Goal: Transaction & Acquisition: Purchase product/service

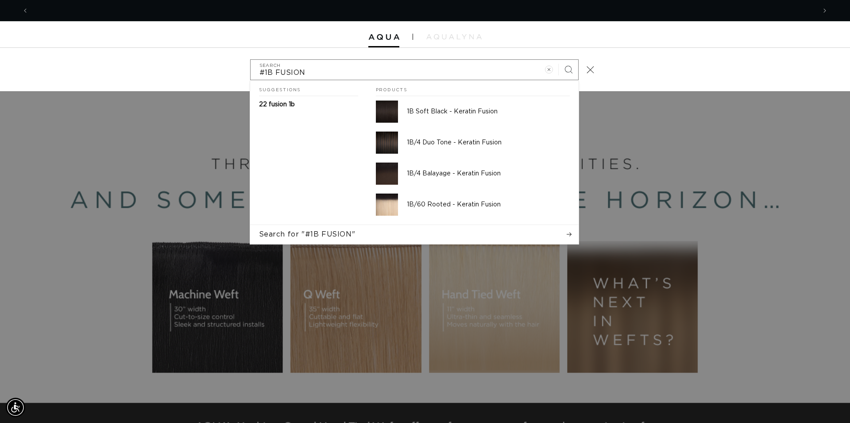
scroll to position [0, 1574]
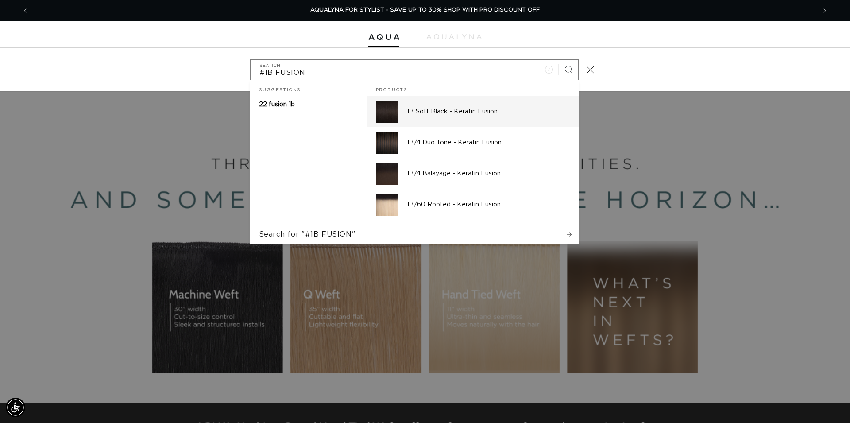
type input "#1B FUSION"
click at [434, 111] on p "1B Soft Black - Keratin Fusion" at bounding box center [488, 112] width 163 height 8
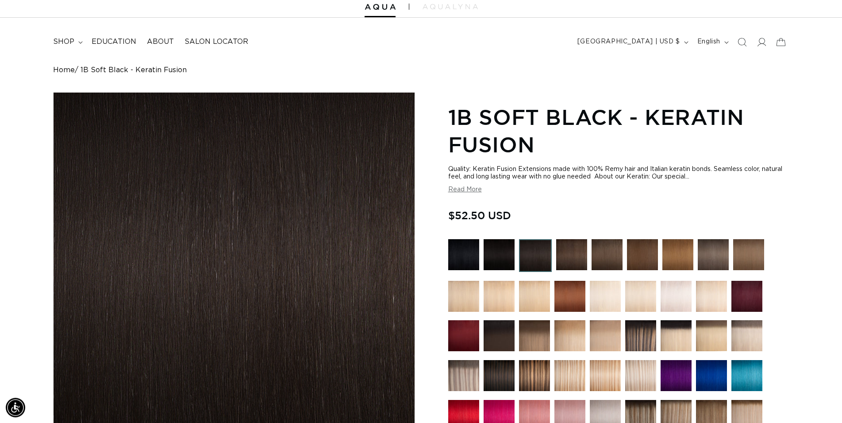
scroll to position [45, 0]
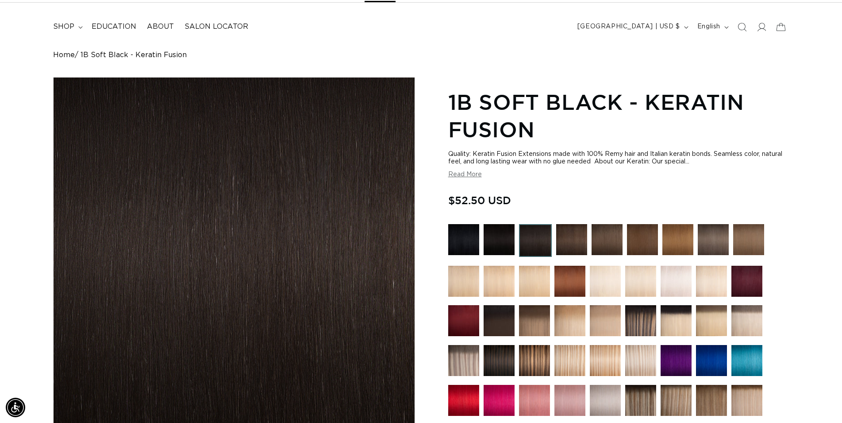
click at [605, 238] on img at bounding box center [607, 239] width 31 height 31
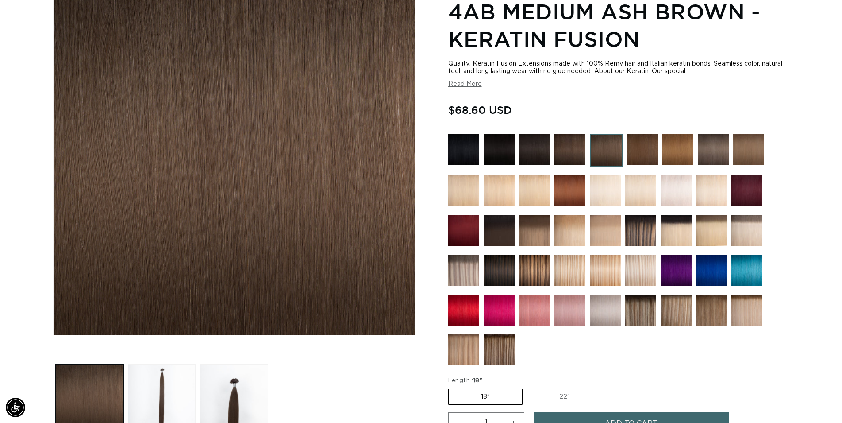
scroll to position [0, 780]
click at [709, 146] on img at bounding box center [713, 149] width 31 height 31
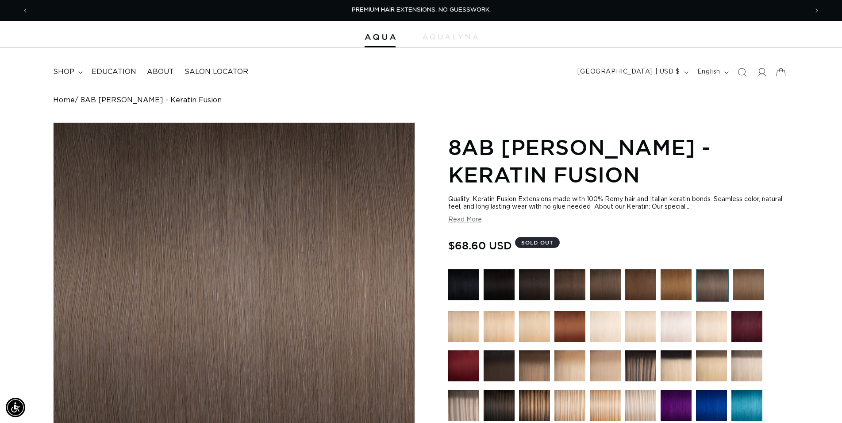
click at [676, 281] on img at bounding box center [676, 284] width 31 height 31
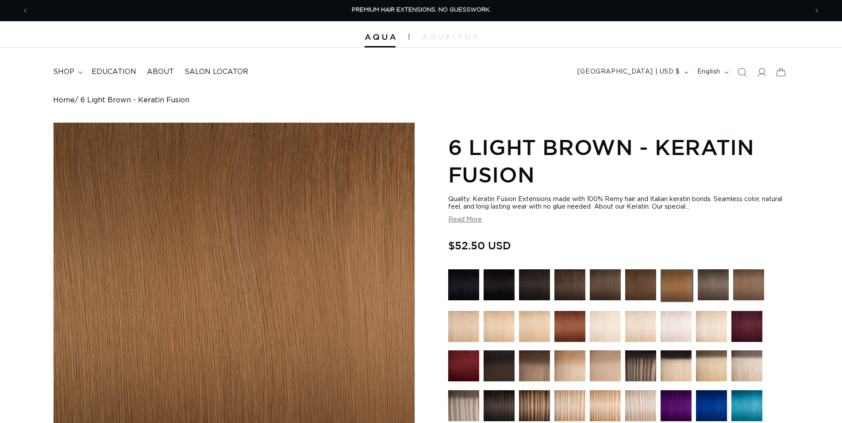
click at [749, 283] on img at bounding box center [749, 284] width 31 height 31
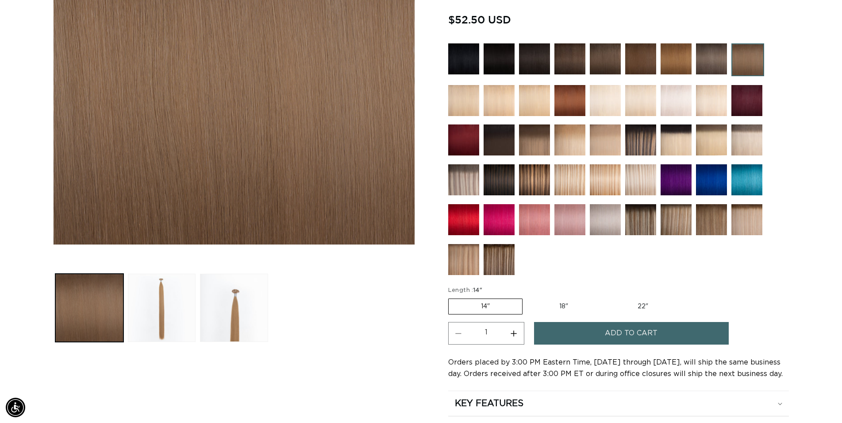
scroll to position [0, 1559]
click at [561, 302] on label "18" Variant sold out or unavailable" at bounding box center [563, 306] width 73 height 15
click at [528, 297] on input "18" Variant sold out or unavailable" at bounding box center [527, 297] width 0 height 0
radio input "true"
click at [606, 335] on span "Add to cart" at bounding box center [631, 333] width 53 height 23
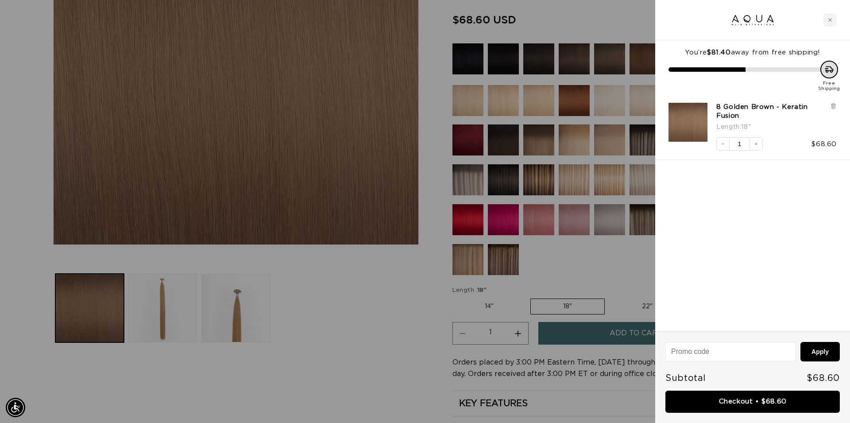
click at [388, 340] on div at bounding box center [425, 211] width 850 height 423
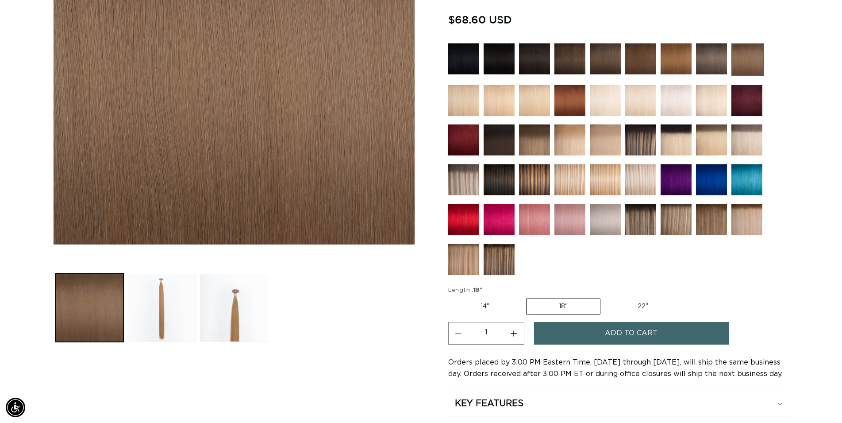
scroll to position [0, 780]
click at [598, 64] on img at bounding box center [605, 58] width 31 height 31
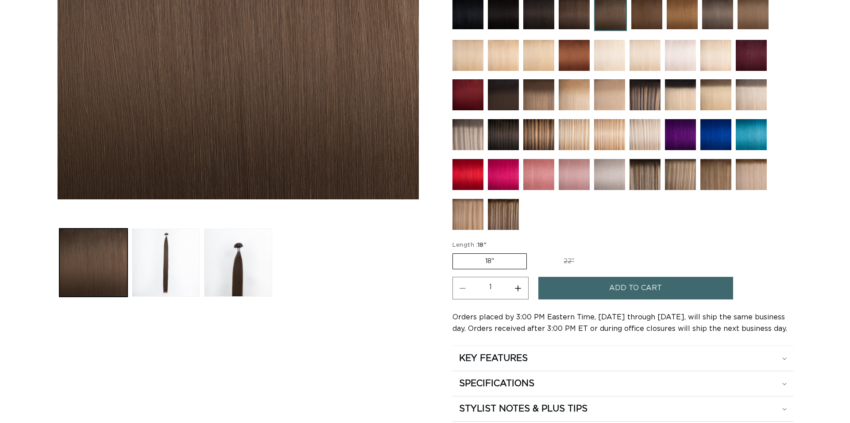
scroll to position [271, 0]
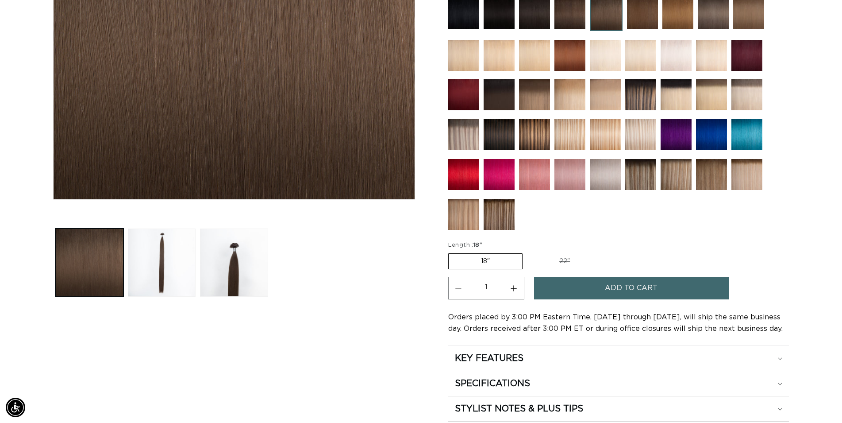
click at [610, 286] on span "Add to cart" at bounding box center [631, 288] width 53 height 23
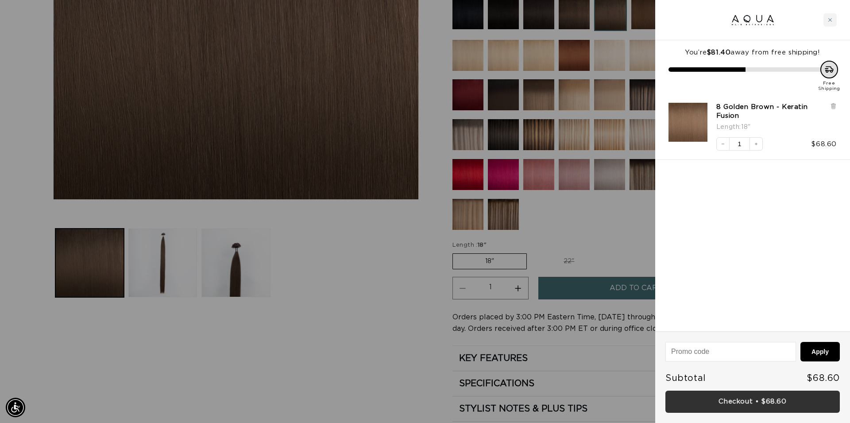
scroll to position [0, 787]
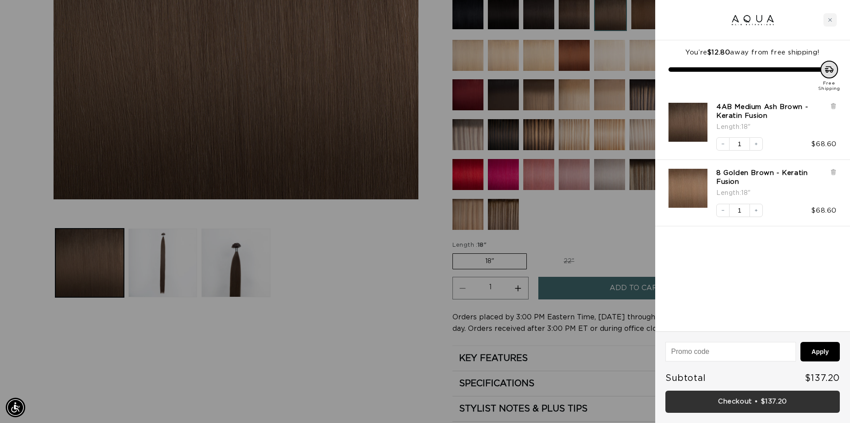
click at [759, 408] on link "Checkout • $137.20" at bounding box center [752, 401] width 174 height 23
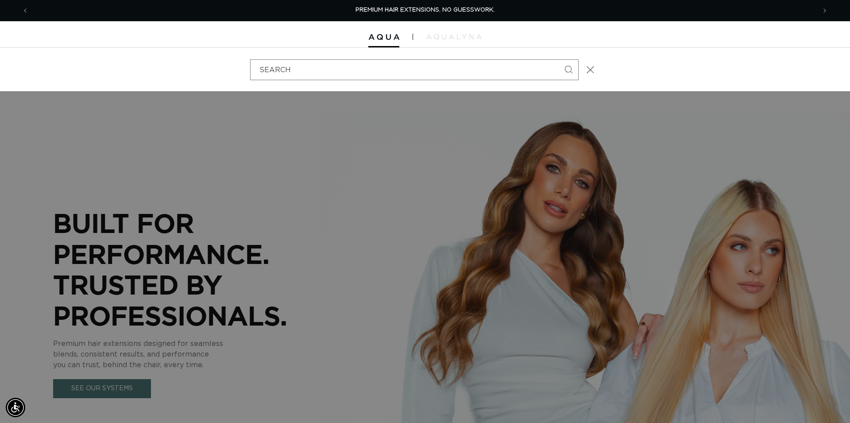
type input "I"
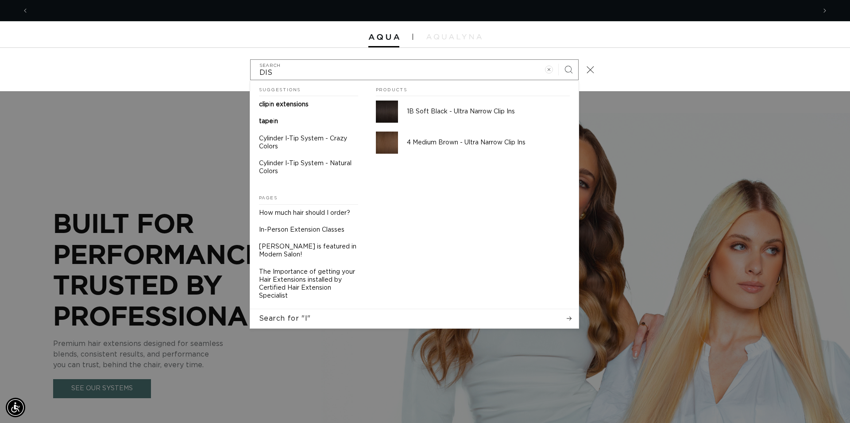
scroll to position [0, 787]
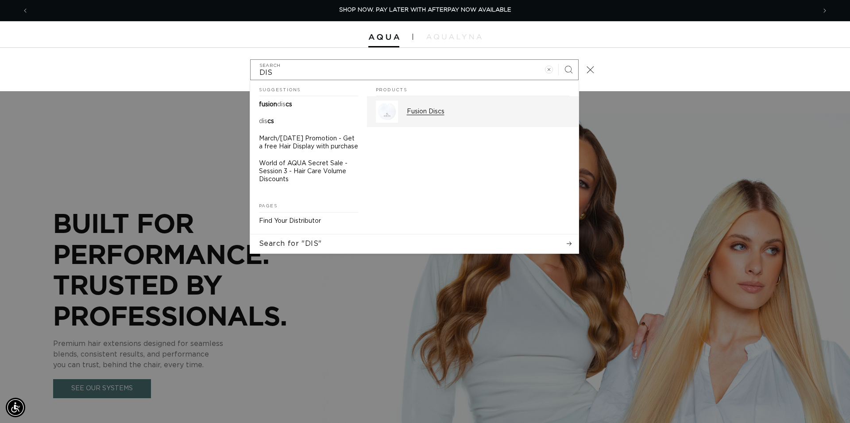
type input "DIS"
click at [417, 109] on p "Fusion Discs" at bounding box center [488, 112] width 163 height 8
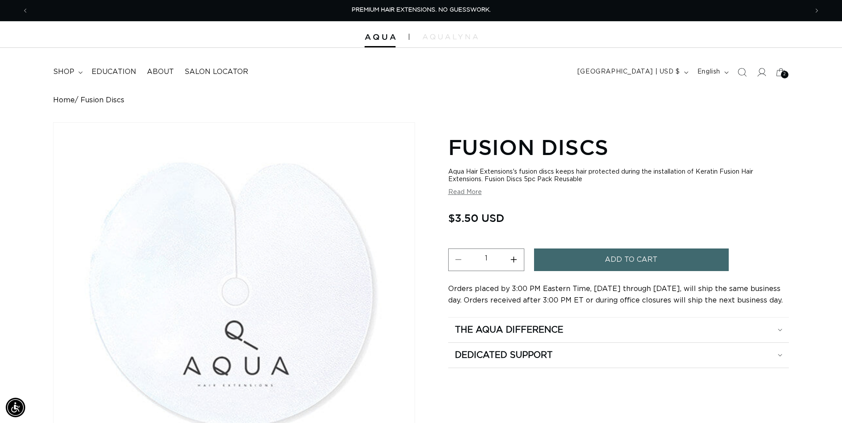
click at [583, 256] on button "Add to cart" at bounding box center [631, 259] width 195 height 23
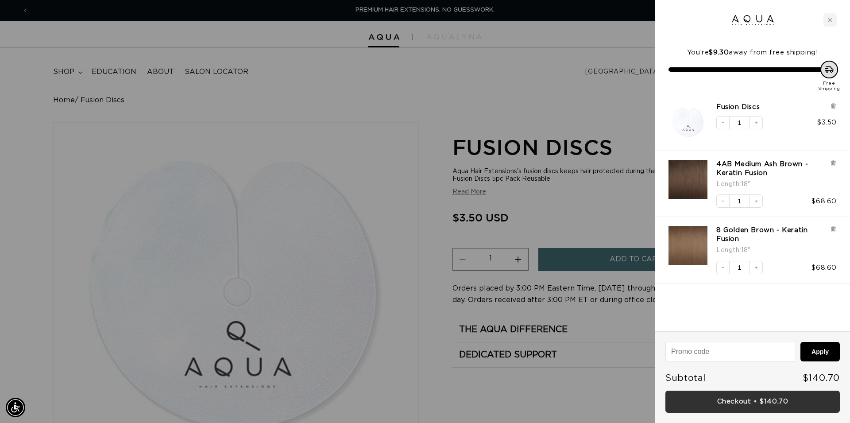
click at [736, 404] on link "Checkout • $140.70" at bounding box center [752, 401] width 174 height 23
